Goal: Check status: Check status

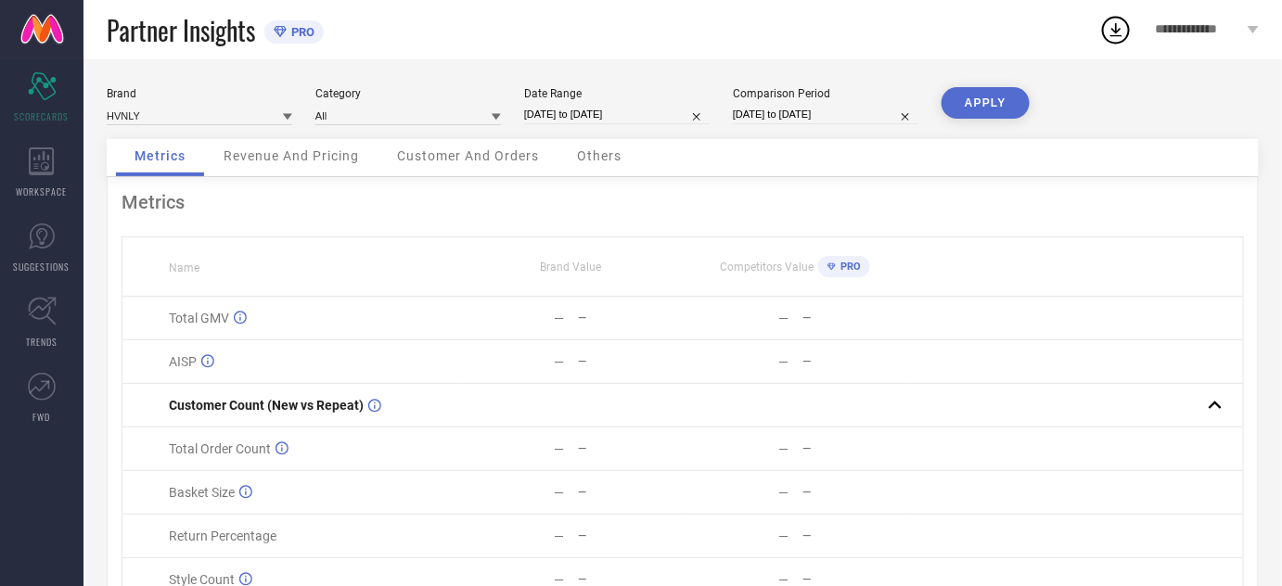
click at [575, 103] on div "Date Range [DATE] to [DATE]" at bounding box center [616, 106] width 185 height 38
click at [572, 110] on input "[DATE] to [DATE]" at bounding box center [616, 114] width 185 height 19
select select "9"
select select "2023"
select select "10"
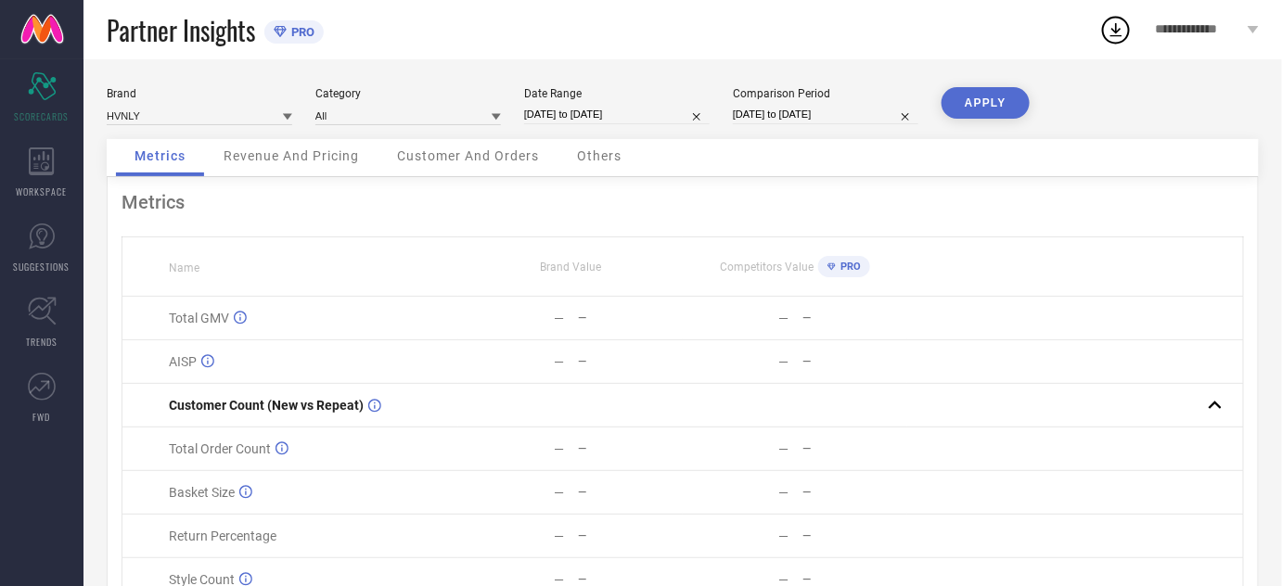
select select "2023"
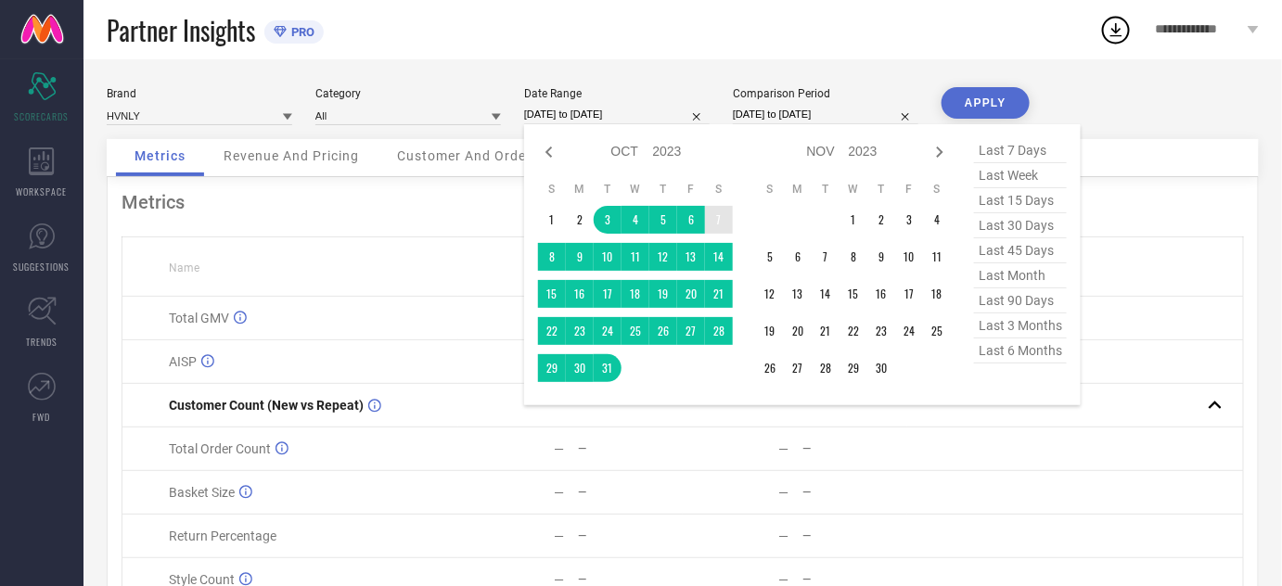
click at [655, 153] on select "2013 2014 2015 2016 2017 2018 2019 2020 2021 2022 2023 2024 2025 2026 2027 2028…" at bounding box center [668, 151] width 30 height 27
select select "9"
select select "2025"
select select "10"
select select "2025"
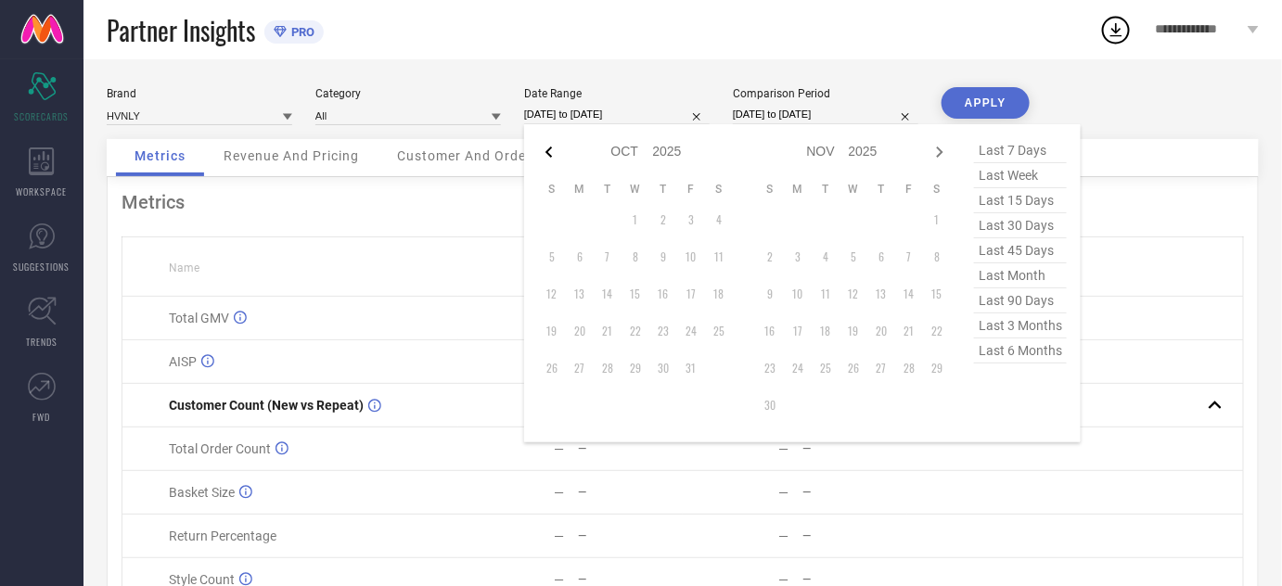
click at [549, 155] on icon at bounding box center [548, 152] width 6 height 11
select select "8"
select select "2025"
select select "9"
select select "2025"
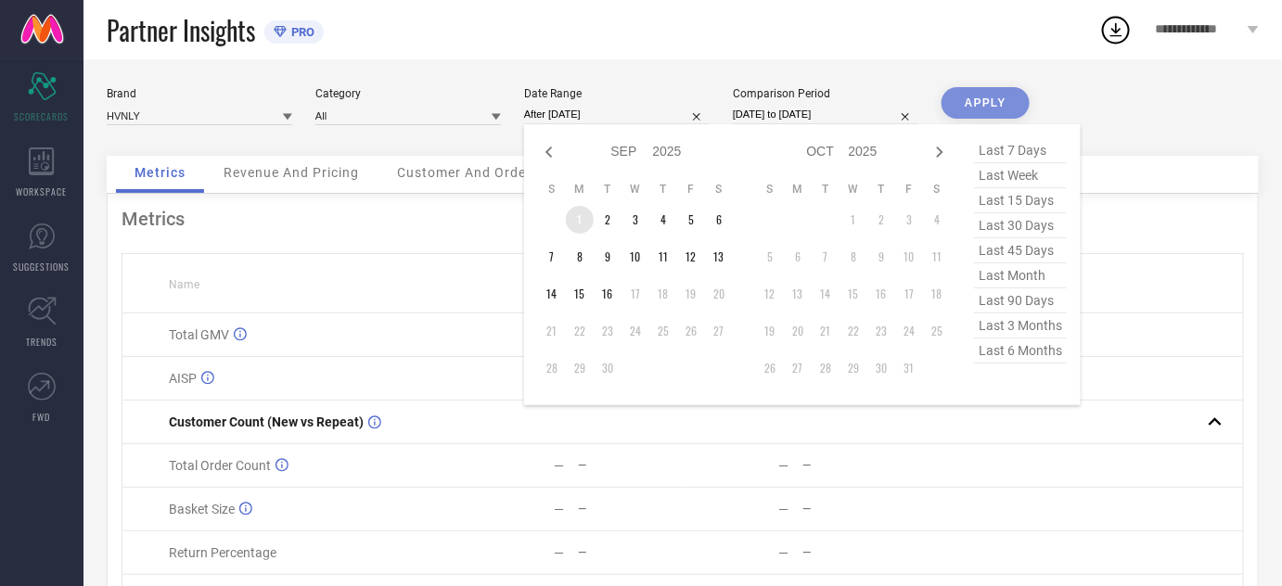
click at [577, 210] on td "1" at bounding box center [580, 220] width 28 height 28
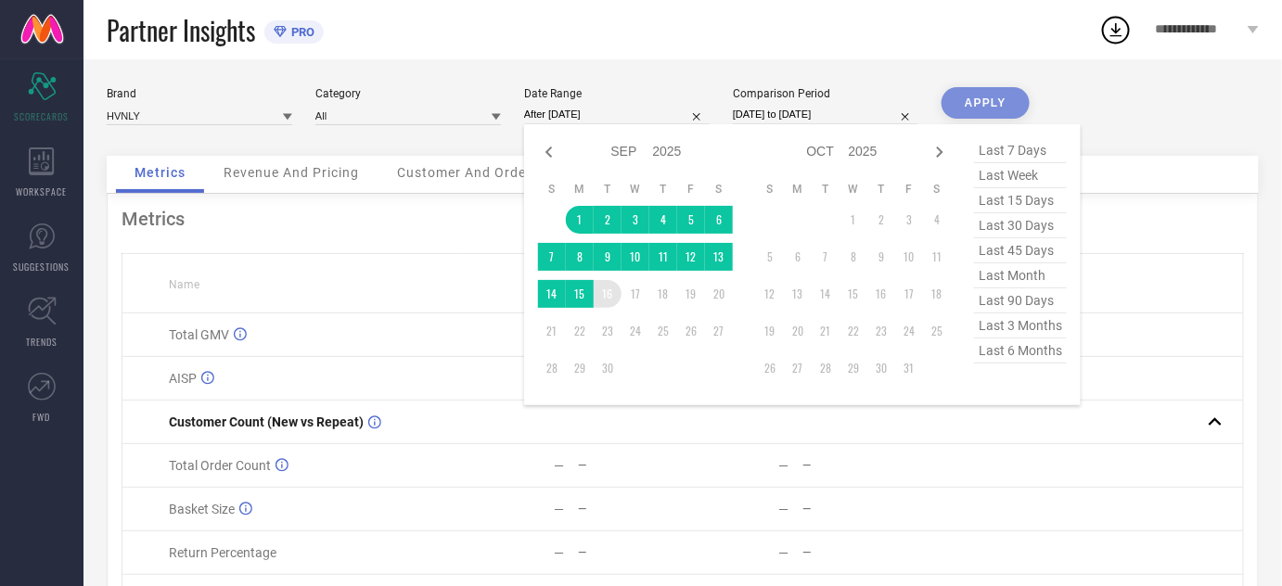
type input "[DATE] to [DATE]"
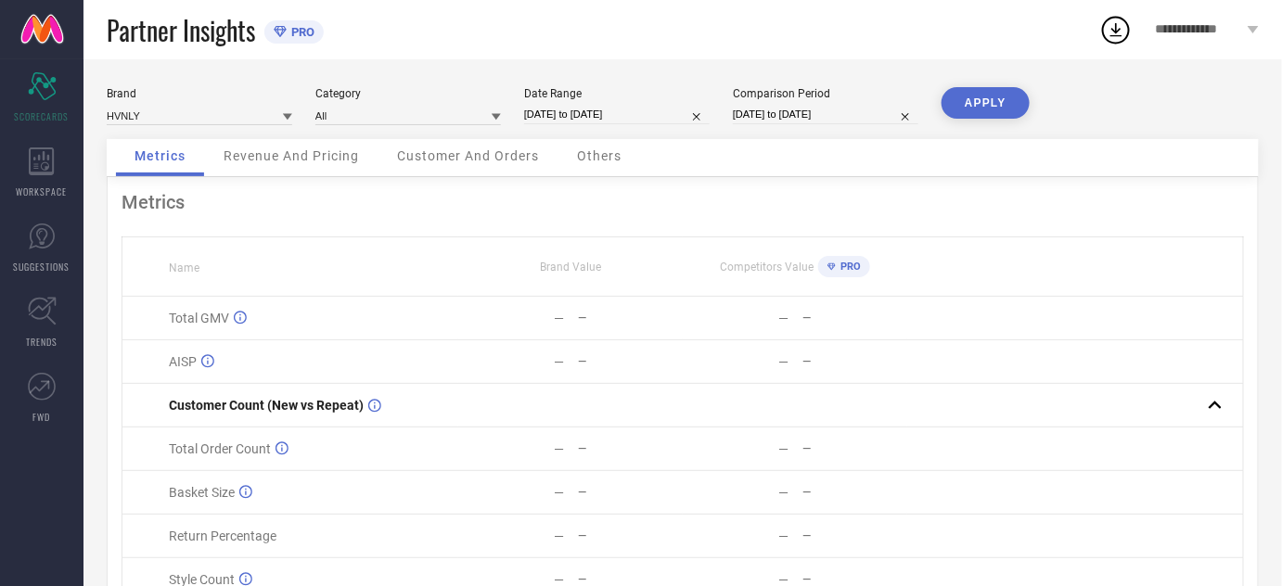
click at [1002, 111] on button "APPLY" at bounding box center [985, 103] width 88 height 32
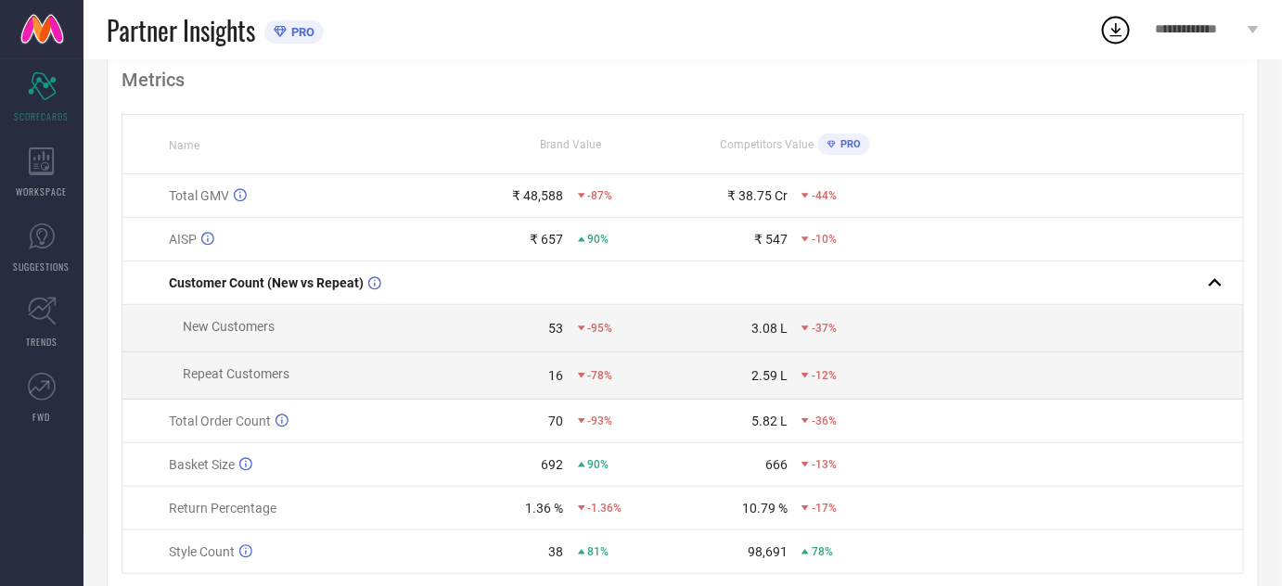
scroll to position [142, 0]
